Goal: Information Seeking & Learning: Find contact information

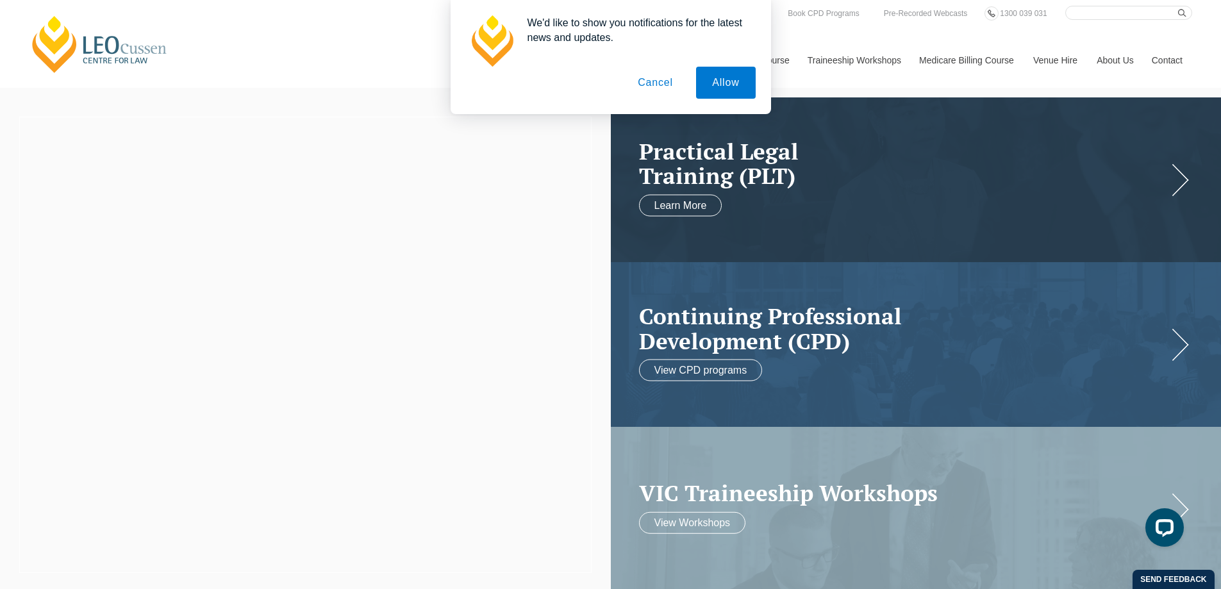
click at [656, 85] on button "Cancel" at bounding box center [655, 83] width 67 height 32
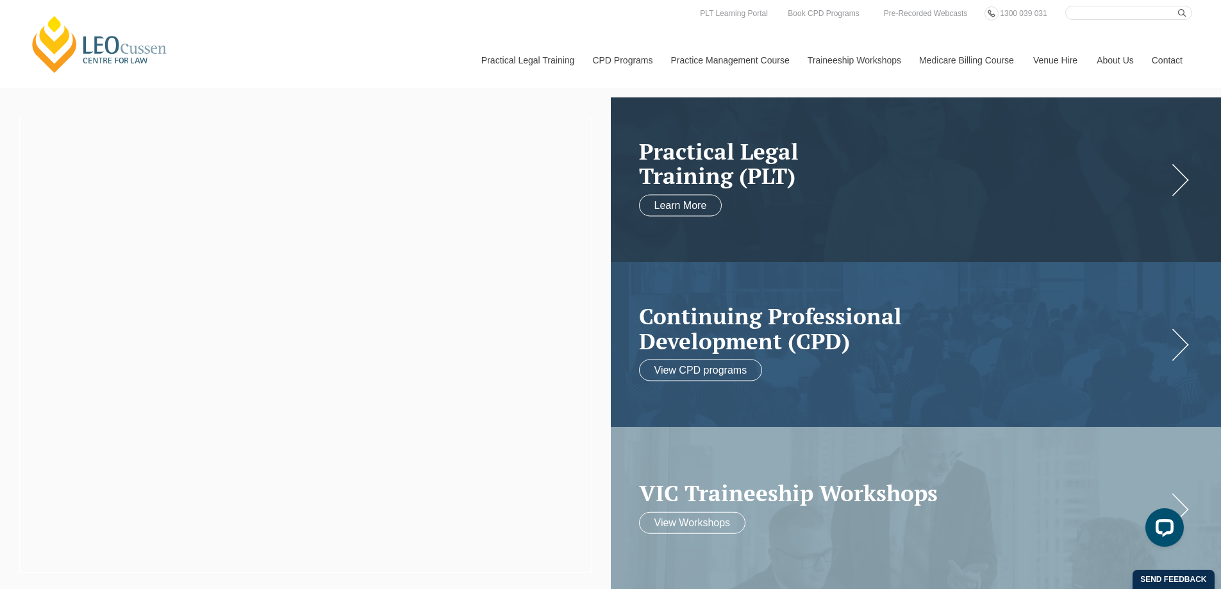
click at [1172, 54] on link "Contact" at bounding box center [1167, 60] width 50 height 55
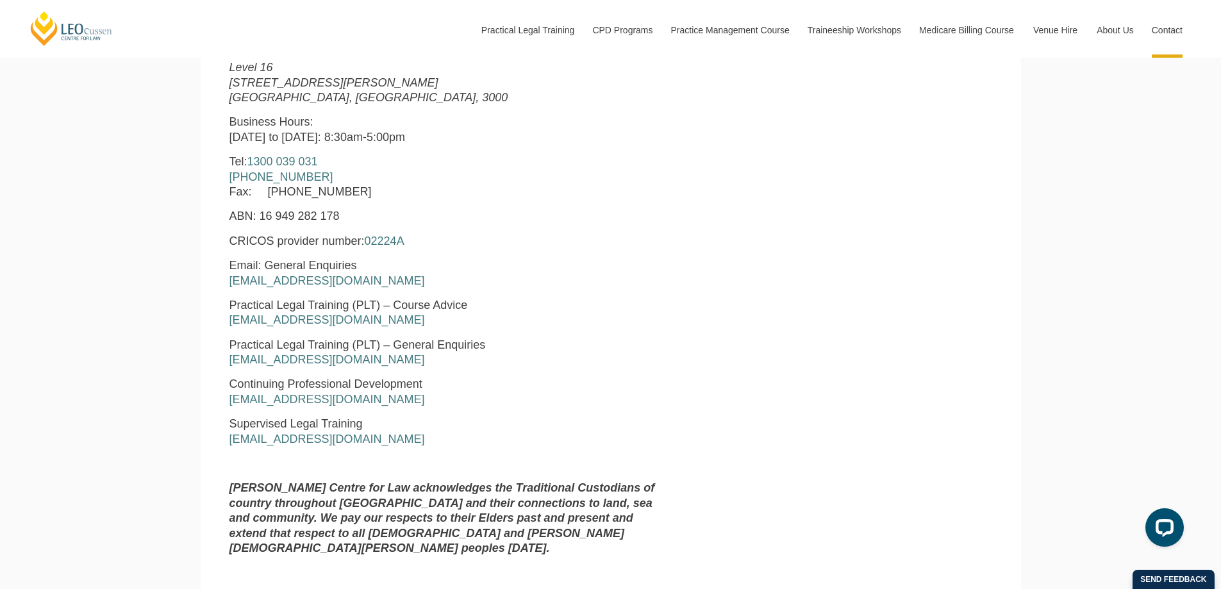
scroll to position [513, 0]
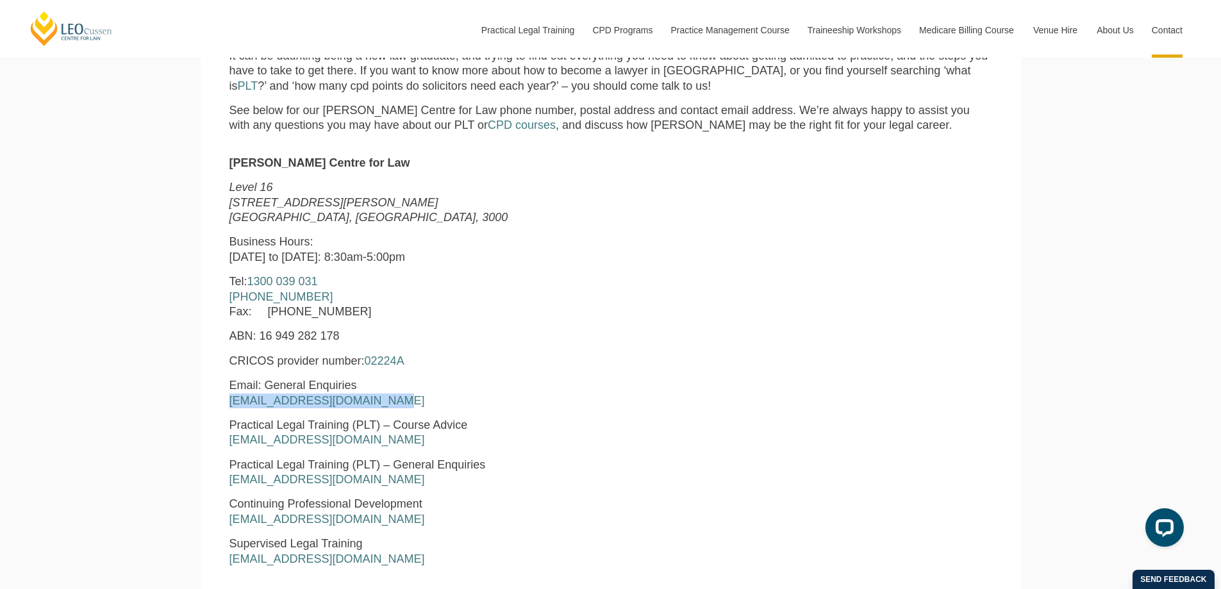
drag, startPoint x: 406, startPoint y: 405, endPoint x: 299, endPoint y: 394, distance: 108.3
click at [226, 407] on div "Leo Cussen Centre for Law Level 16 15 William Street Melbourne, Victoria, 3000 …" at bounding box center [448, 421] width 456 height 530
copy link "enquiries@leocussen.edu.au"
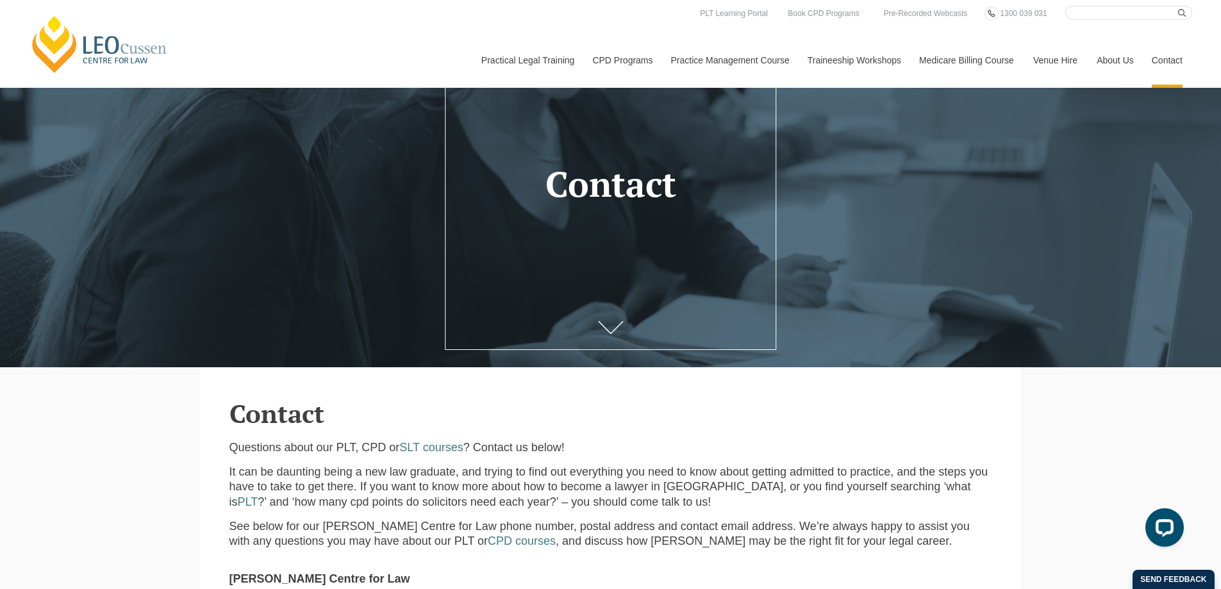
scroll to position [0, 0]
